Goal: Information Seeking & Learning: Learn about a topic

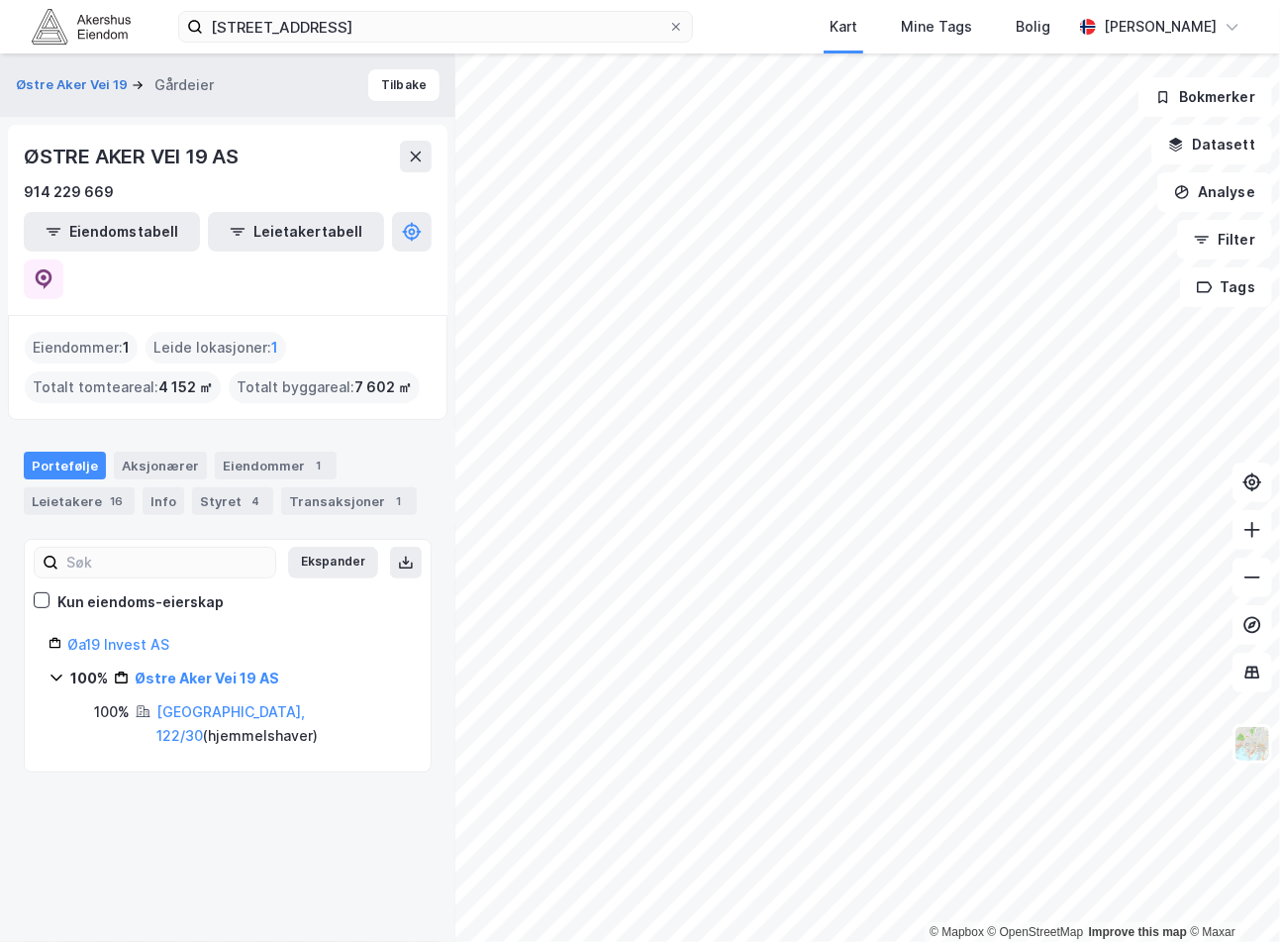
click at [40, 18] on img at bounding box center [81, 26] width 99 height 35
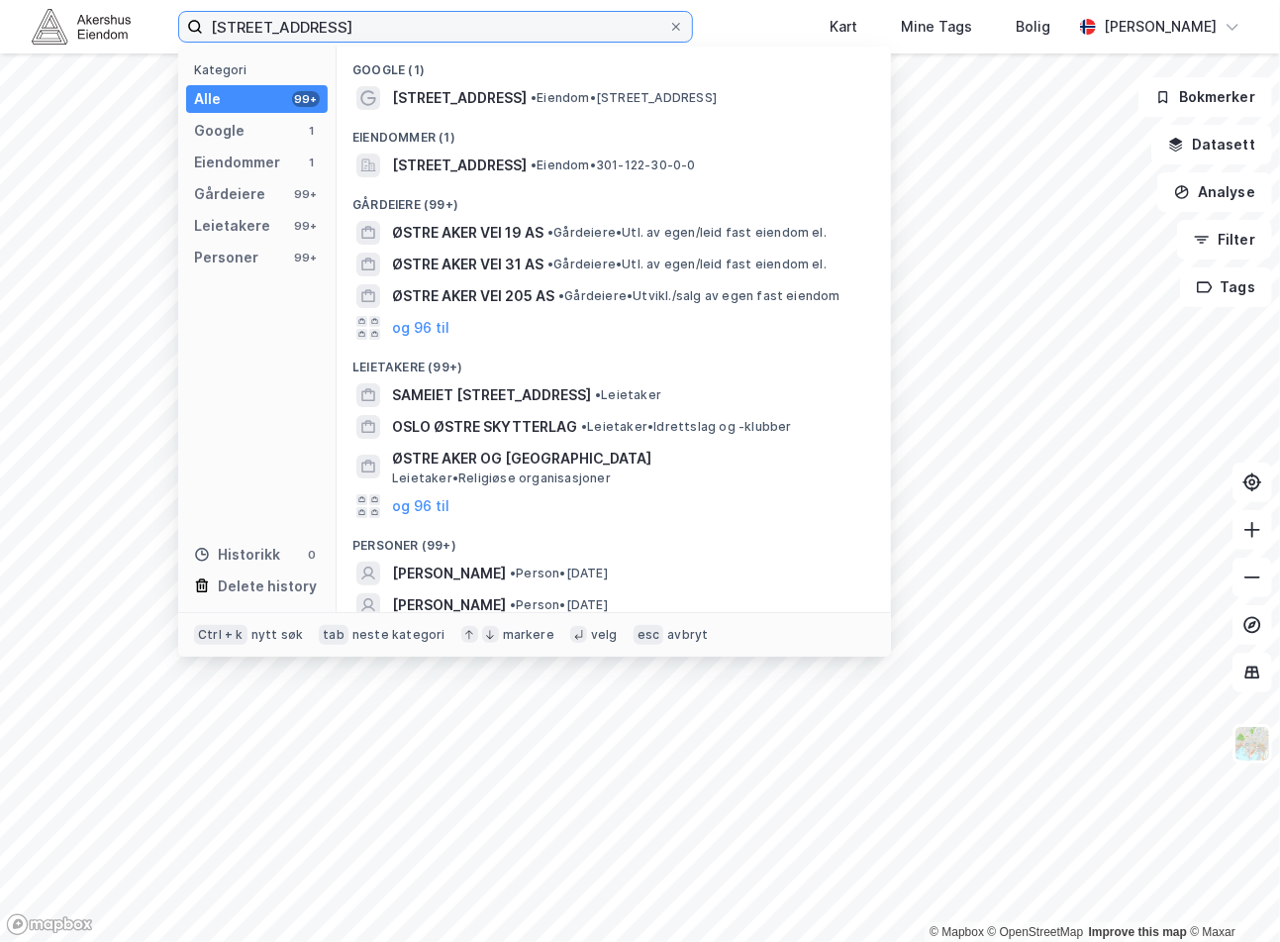
click at [362, 38] on input "[STREET_ADDRESS]" at bounding box center [435, 27] width 465 height 30
paste input "Karenslyst allé 5, 0278"
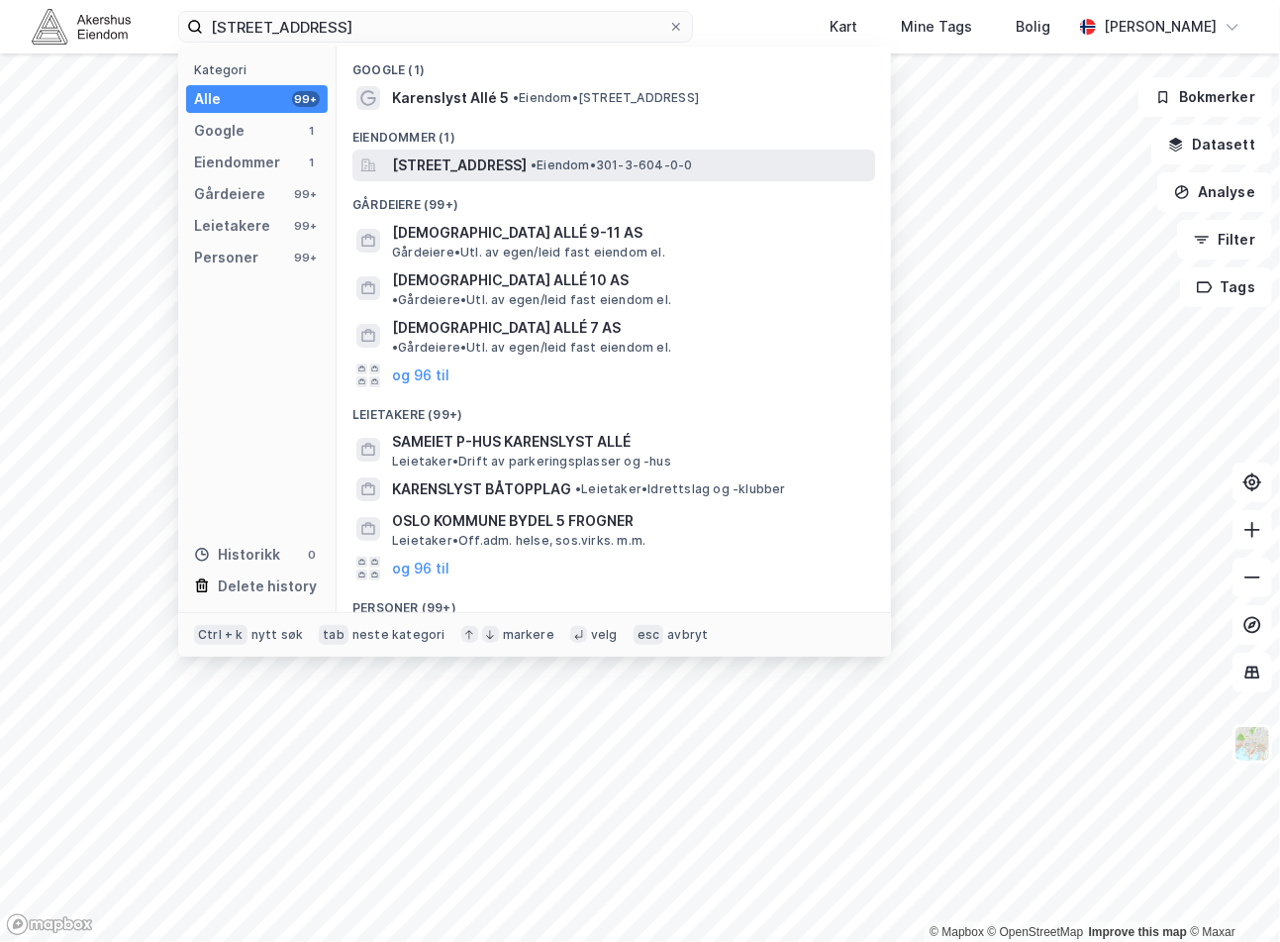
click at [539, 151] on div "[STREET_ADDRESS] • Eiendom • 301-3-604-0-0" at bounding box center [614, 166] width 523 height 32
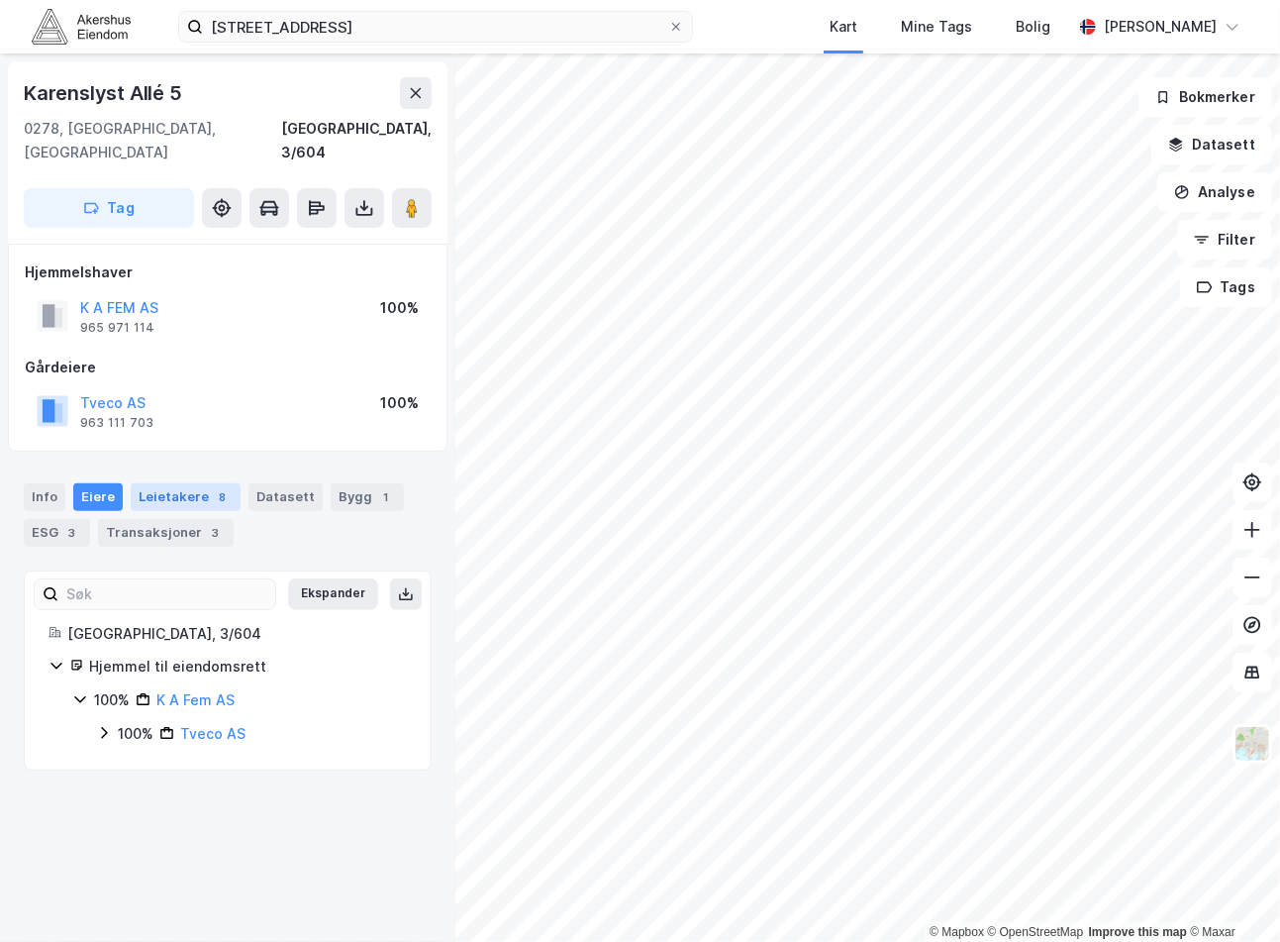
click at [189, 483] on div "Leietakere 8" at bounding box center [186, 497] width 110 height 28
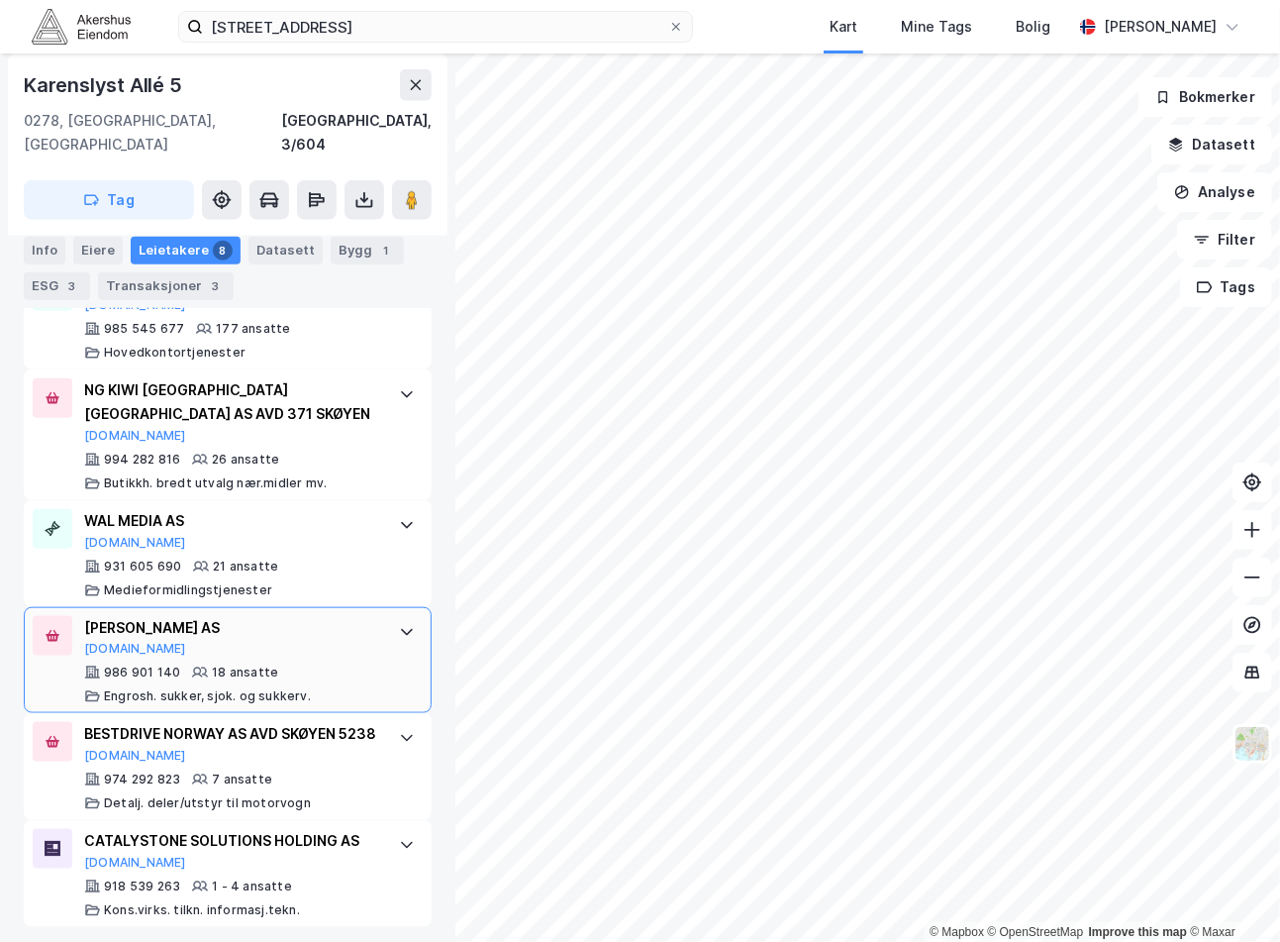
scroll to position [913, 0]
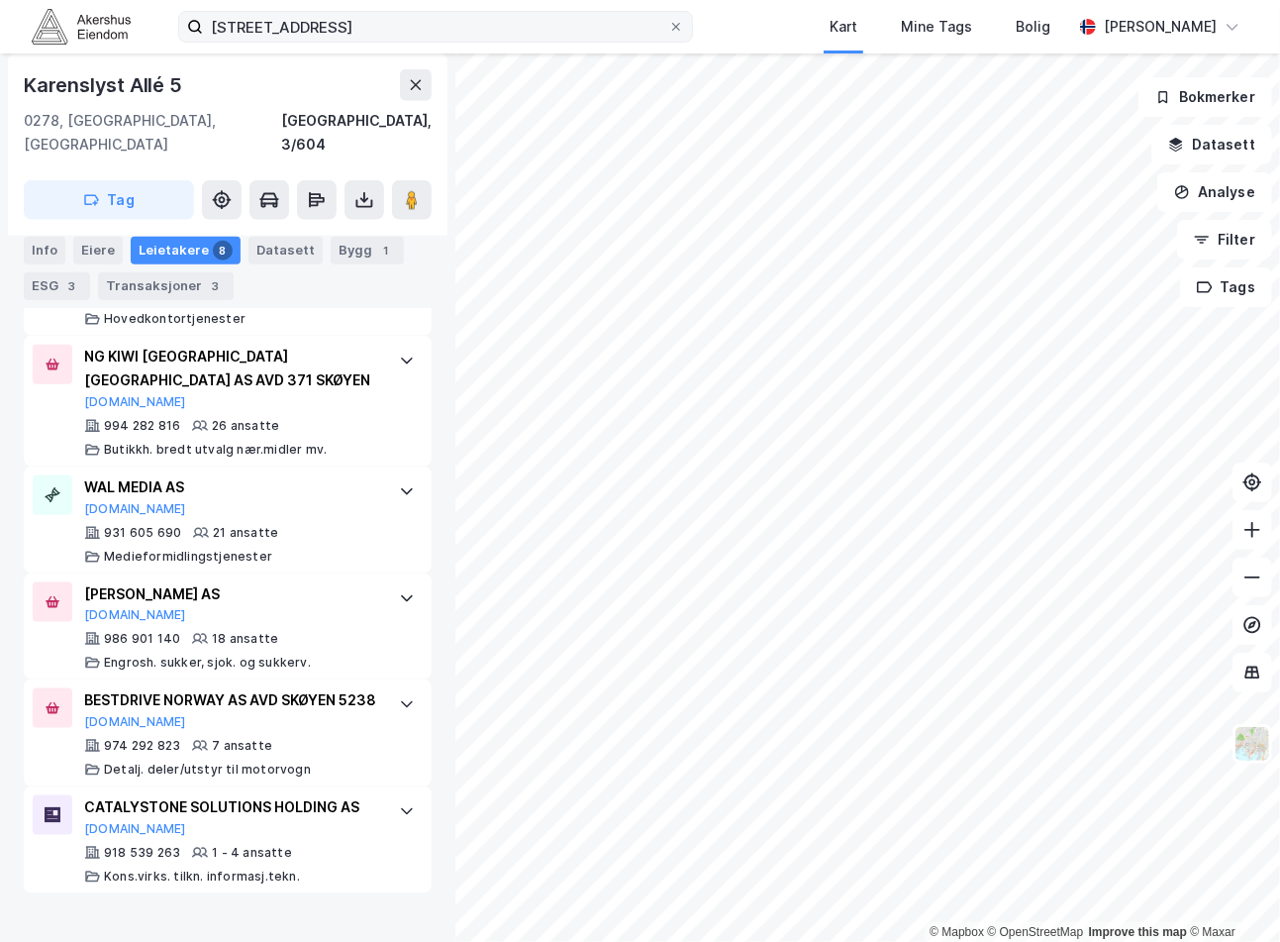
drag, startPoint x: 229, startPoint y: 47, endPoint x: 241, endPoint y: 37, distance: 15.5
click at [231, 45] on div "[STREET_ADDRESS] Kart Mine Tags Bolig [PERSON_NAME]" at bounding box center [640, 26] width 1280 height 53
click at [241, 37] on input "[STREET_ADDRESS]" at bounding box center [435, 27] width 465 height 30
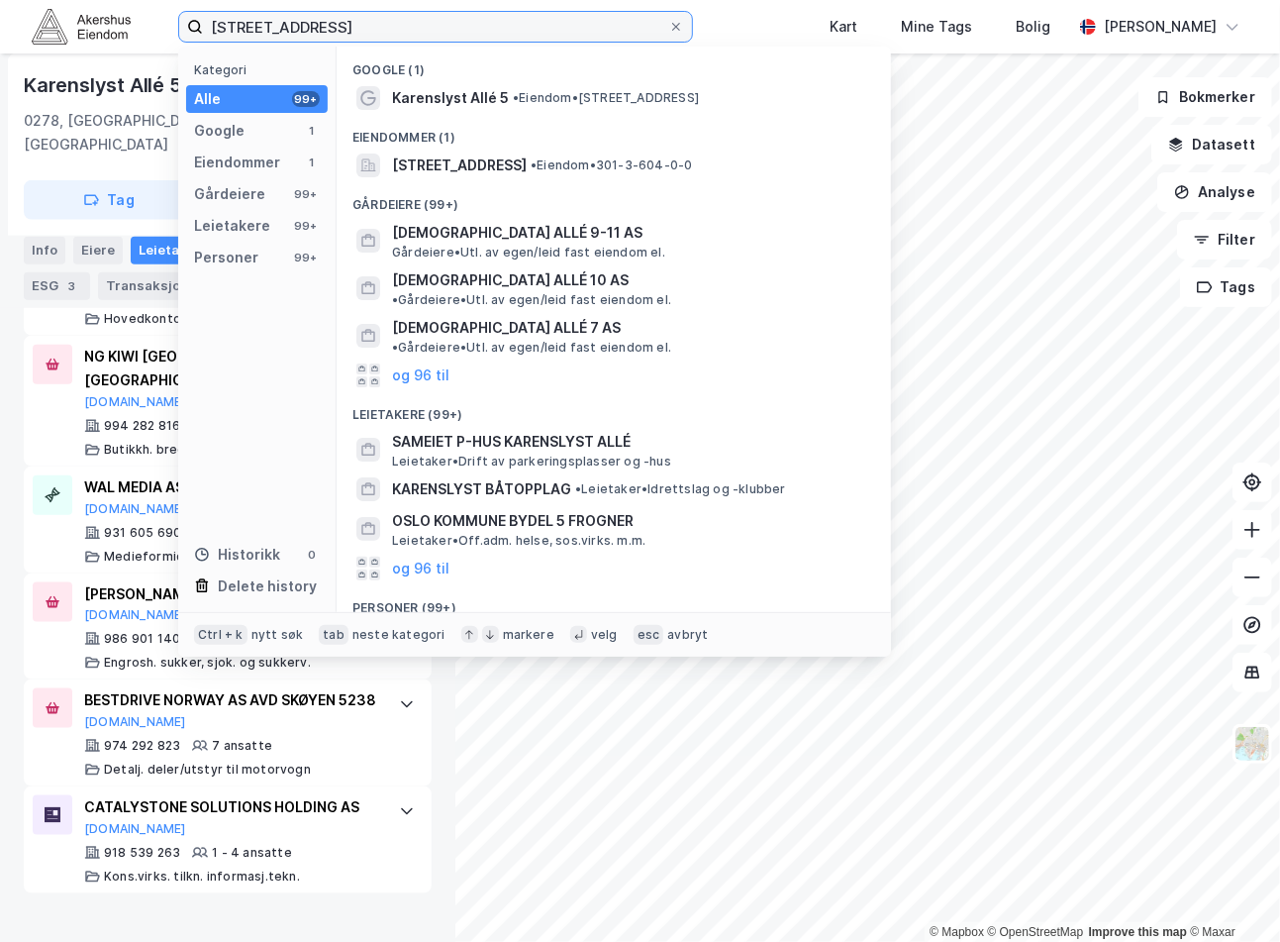
click at [242, 36] on input "[STREET_ADDRESS]" at bounding box center [435, 27] width 465 height 30
click at [246, 33] on input "[STREET_ADDRESS]" at bounding box center [435, 27] width 465 height 30
click at [249, 32] on input "[STREET_ADDRESS]" at bounding box center [435, 27] width 465 height 30
paste input "Gladengveien 2, 0661"
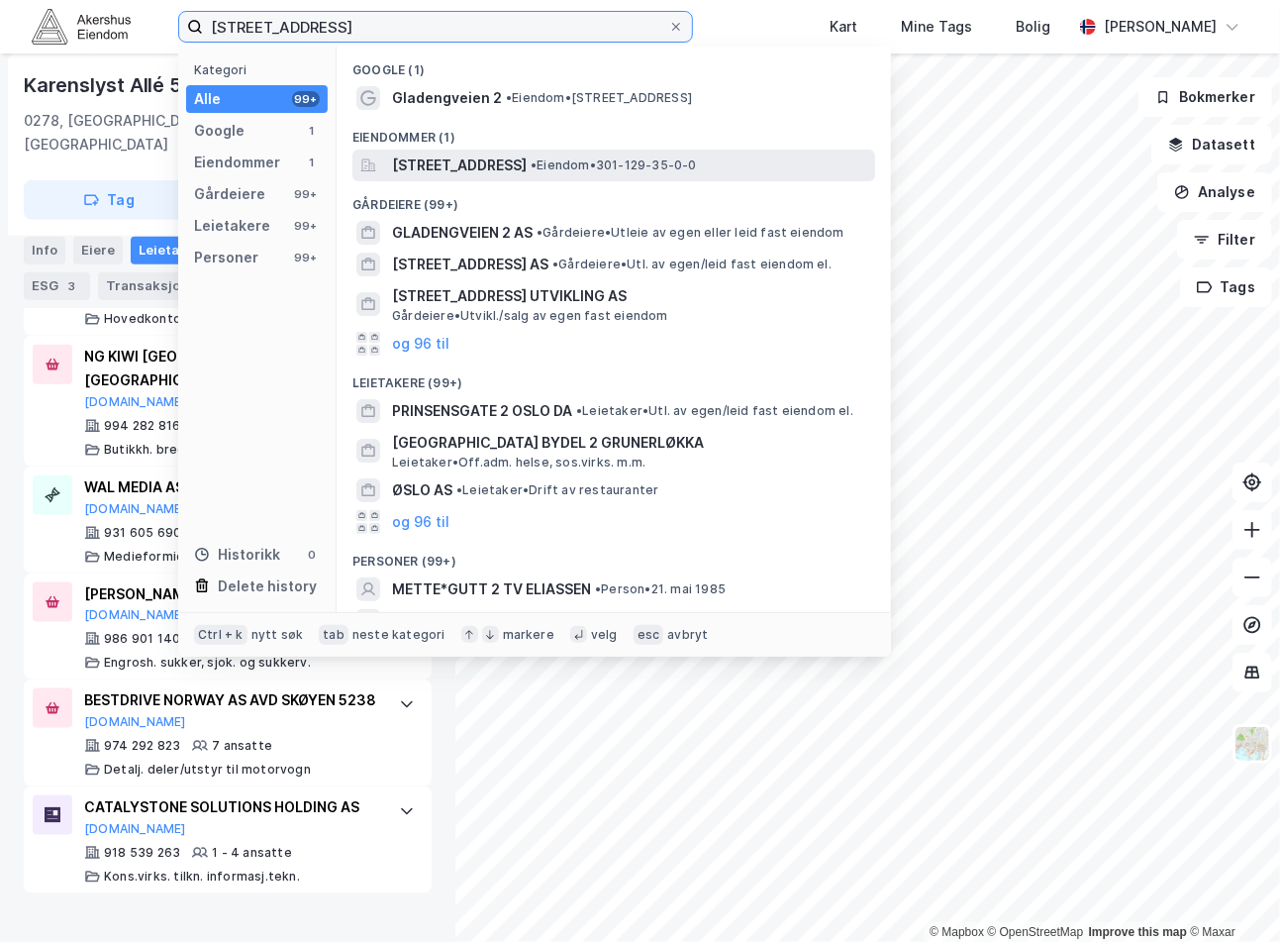
type input "[STREET_ADDRESS]"
click at [527, 162] on span "[STREET_ADDRESS]" at bounding box center [459, 166] width 135 height 24
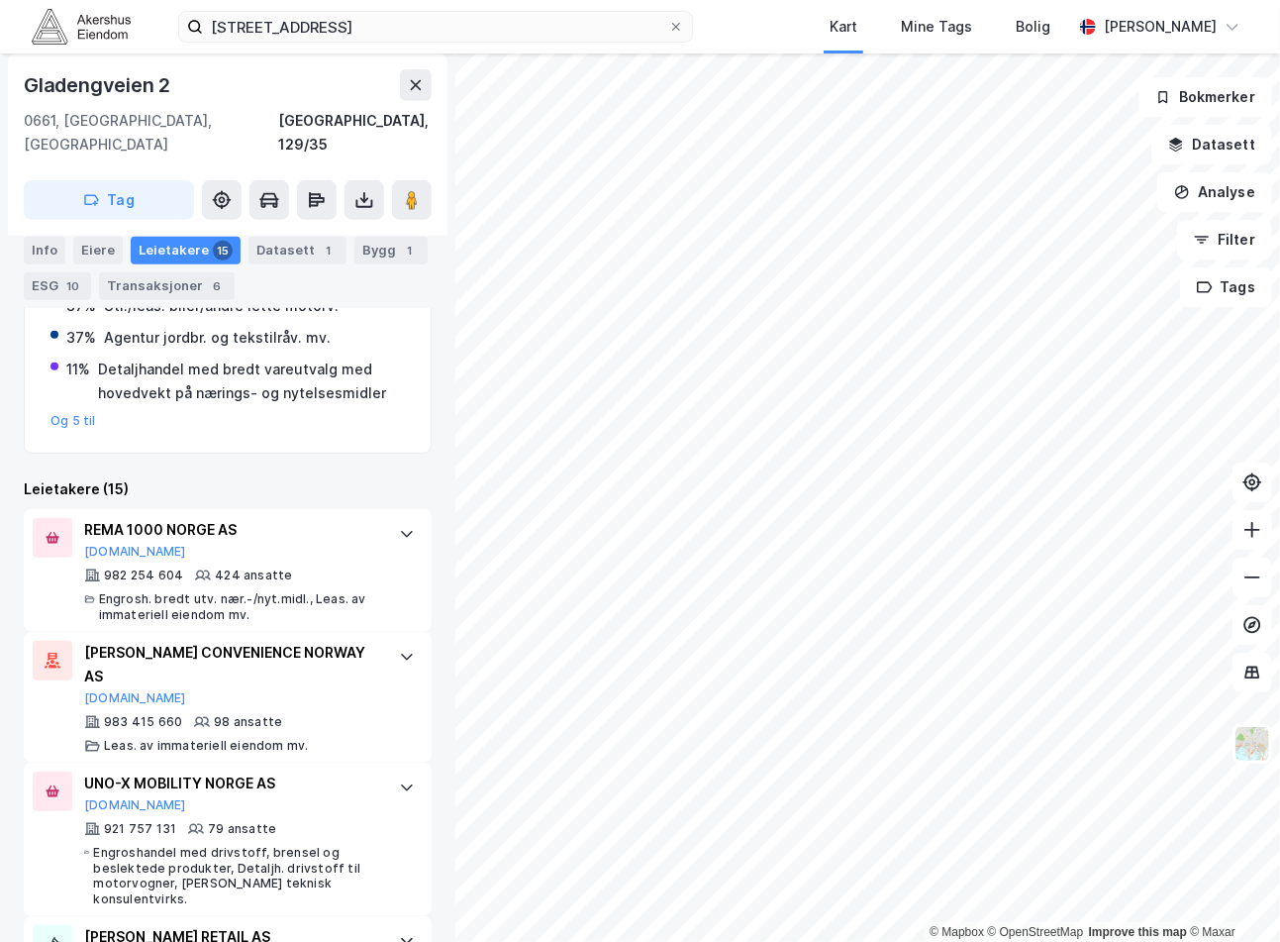
scroll to position [451, 0]
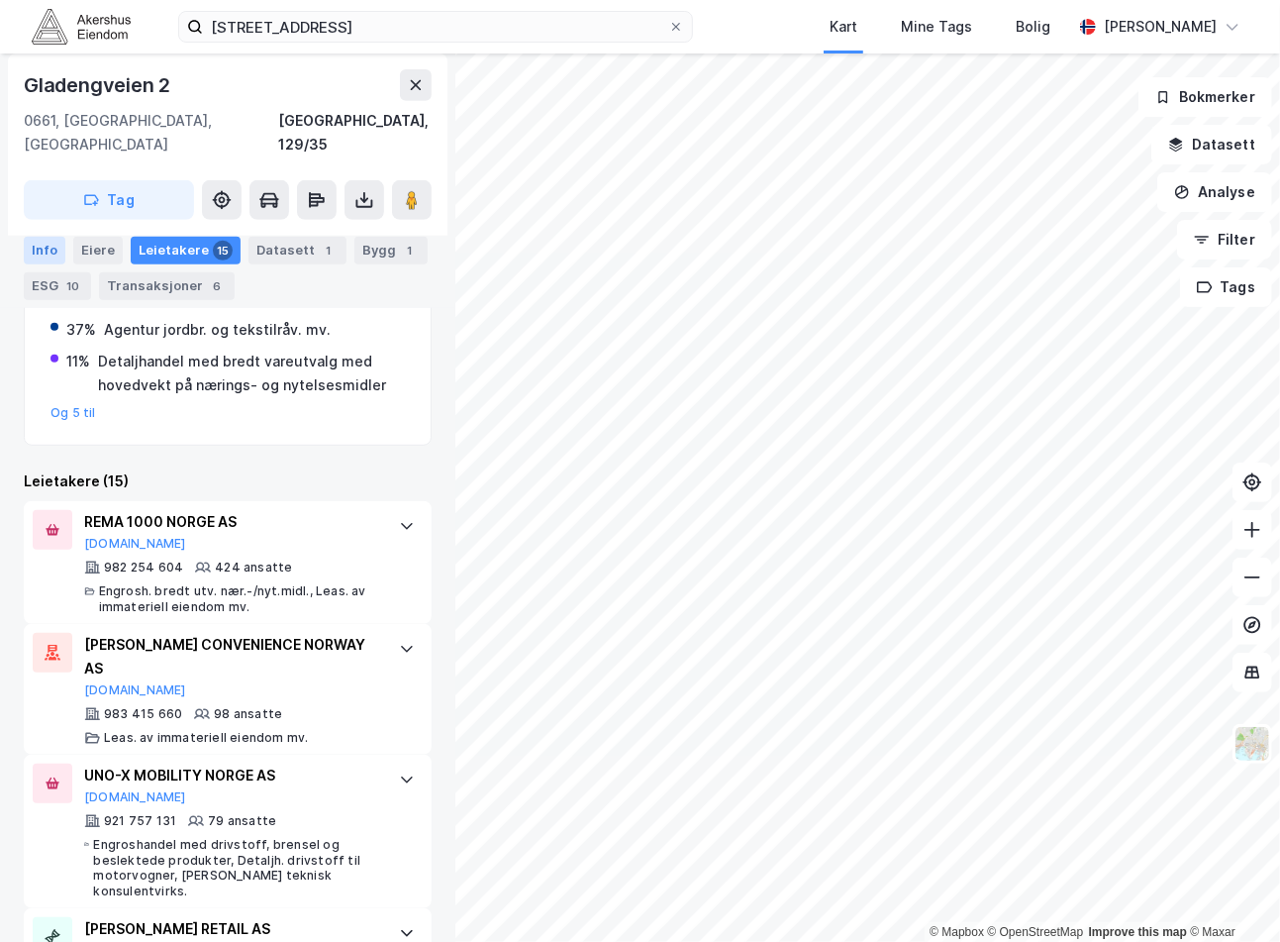
click at [60, 253] on div "Info" at bounding box center [45, 250] width 42 height 28
